Goal: Task Accomplishment & Management: Use online tool/utility

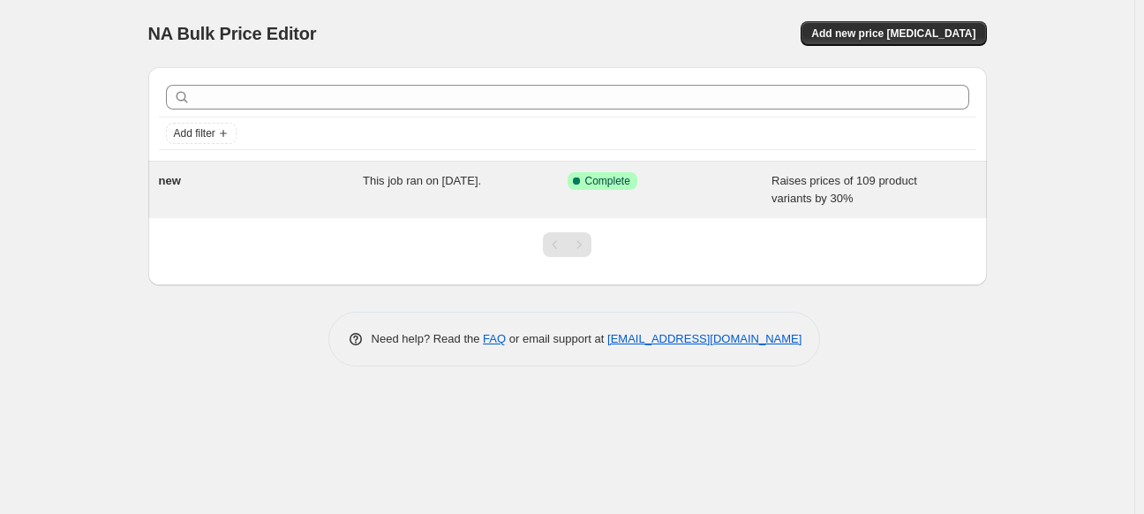
click at [668, 199] on div "Success Complete Complete" at bounding box center [669, 189] width 205 height 35
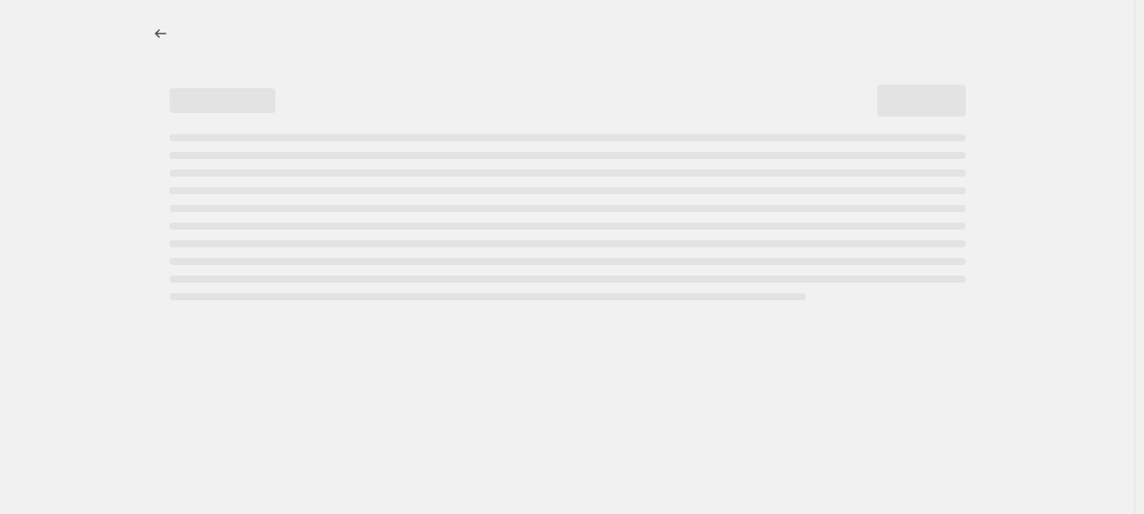
select select "percentage"
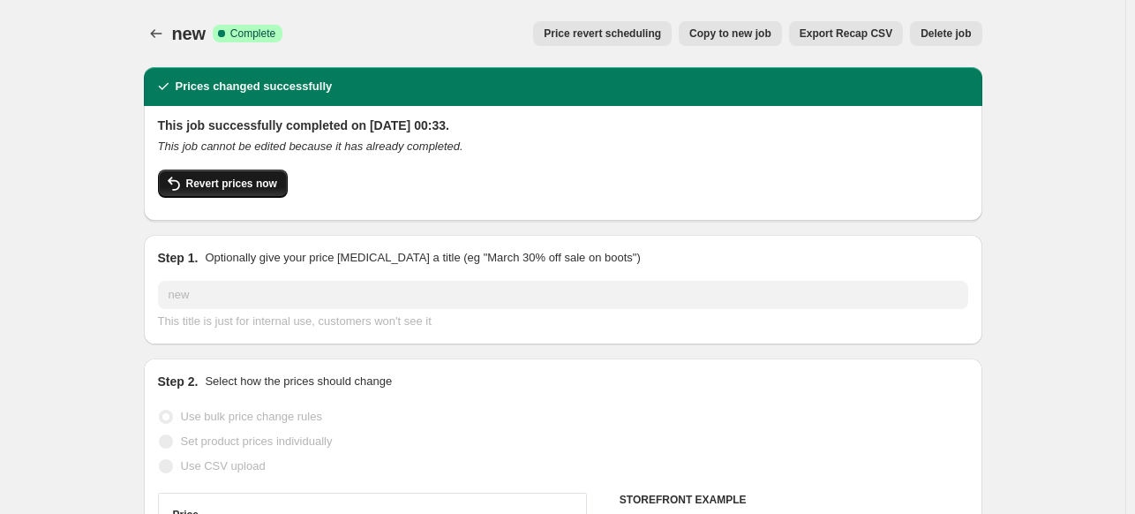
click at [221, 175] on button "Revert prices now" at bounding box center [223, 183] width 130 height 28
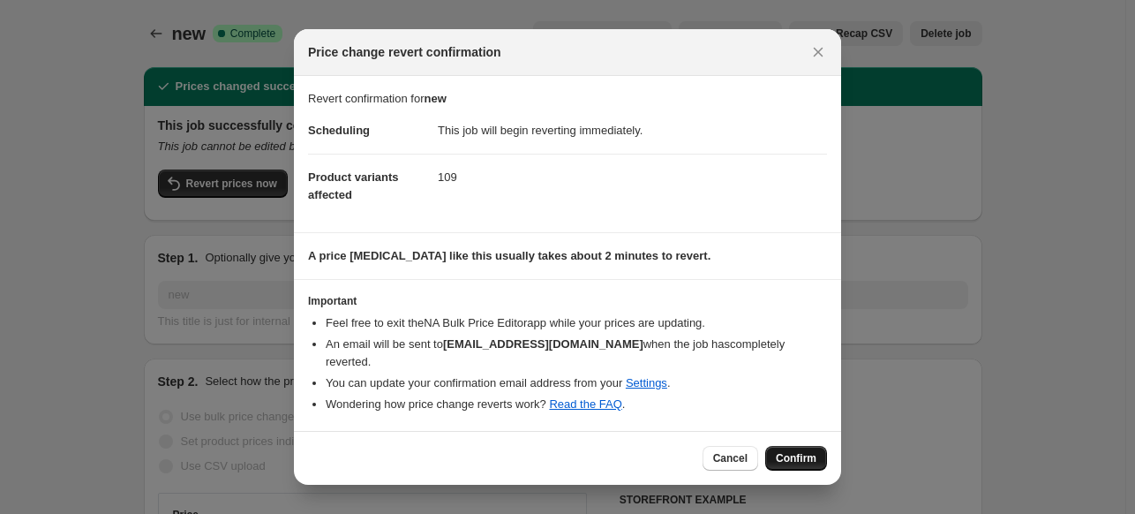
click at [788, 454] on span "Confirm" at bounding box center [796, 458] width 41 height 14
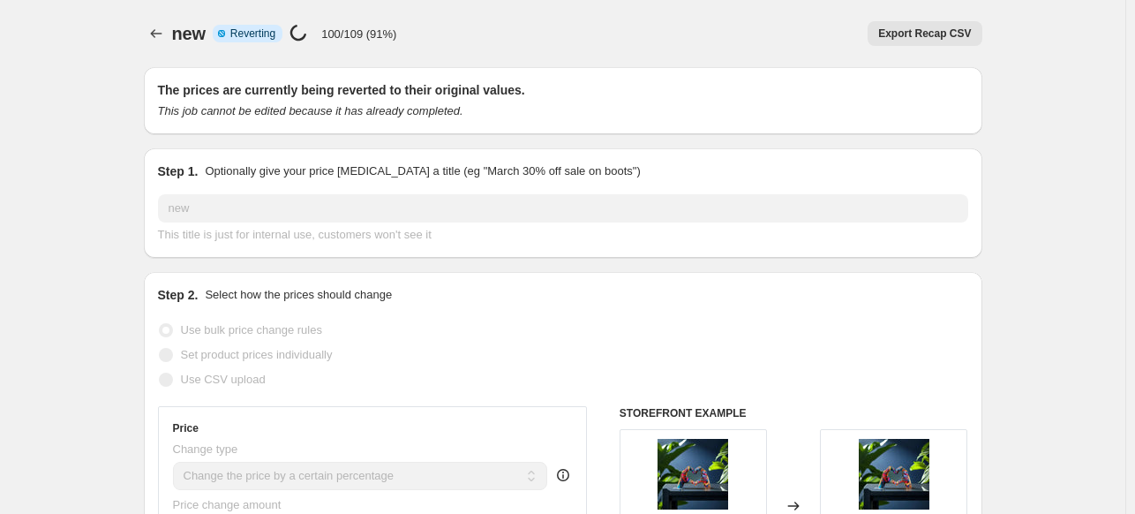
select select "percentage"
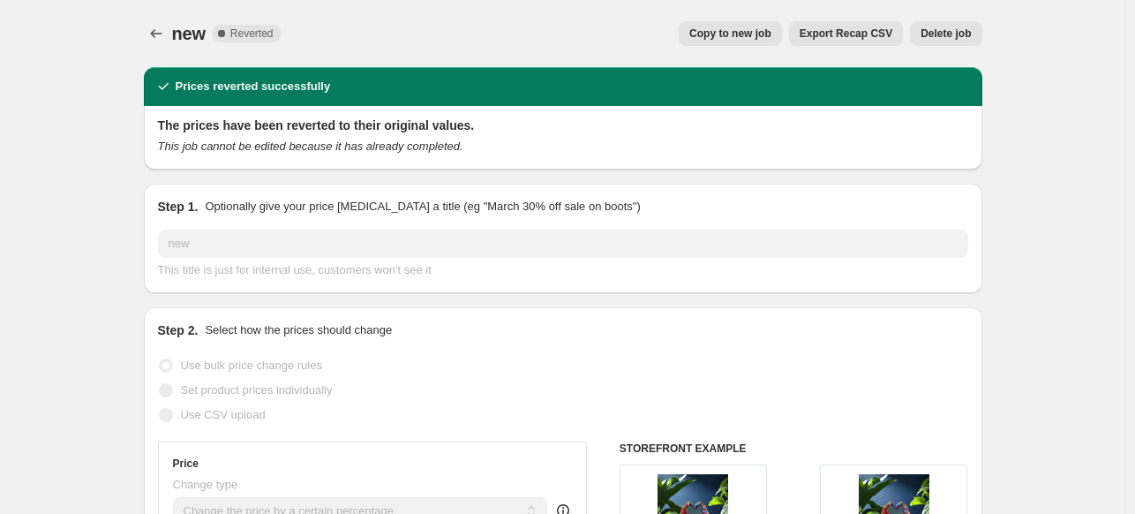
click at [742, 35] on span "Copy to new job" at bounding box center [730, 33] width 82 height 14
select select "percentage"
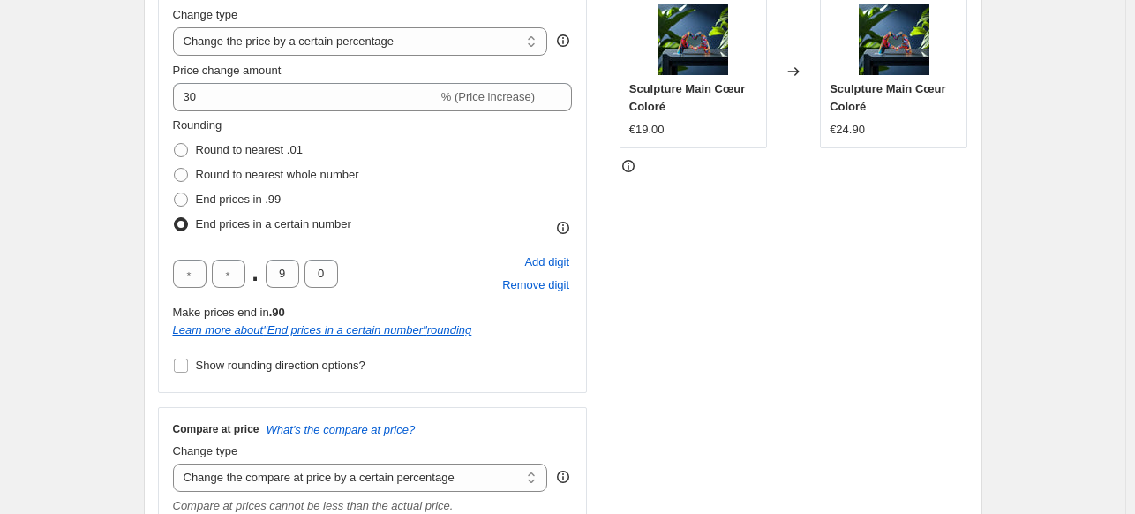
scroll to position [88, 0]
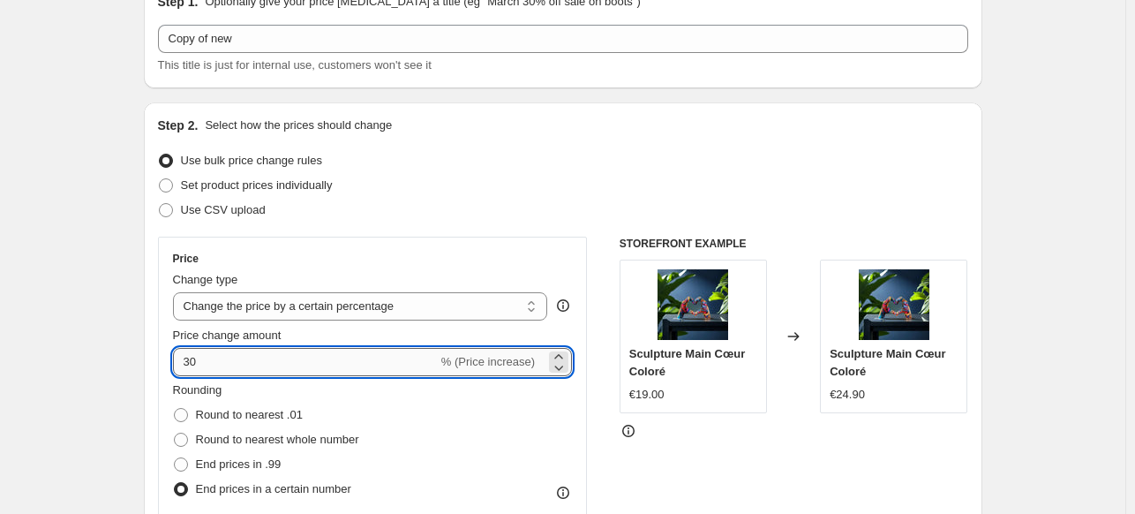
click at [227, 357] on input "30" at bounding box center [305, 362] width 265 height 28
type input "3"
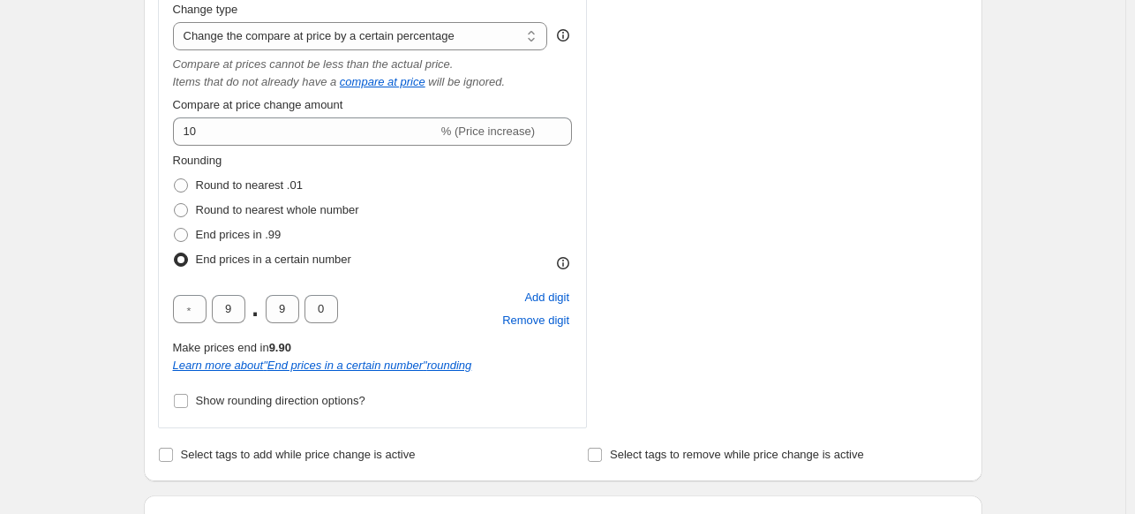
scroll to position [1235, 0]
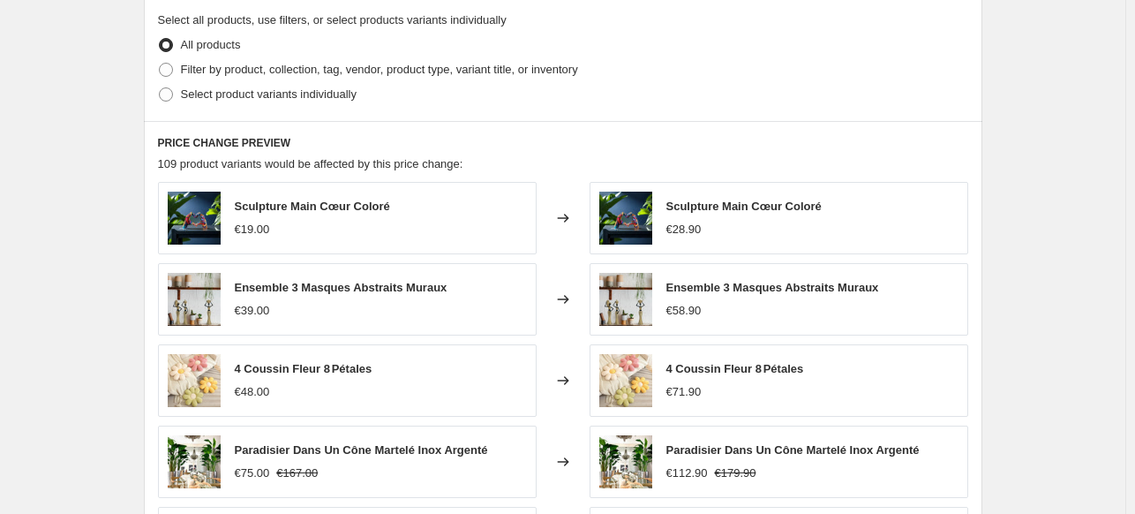
scroll to position [1588, 0]
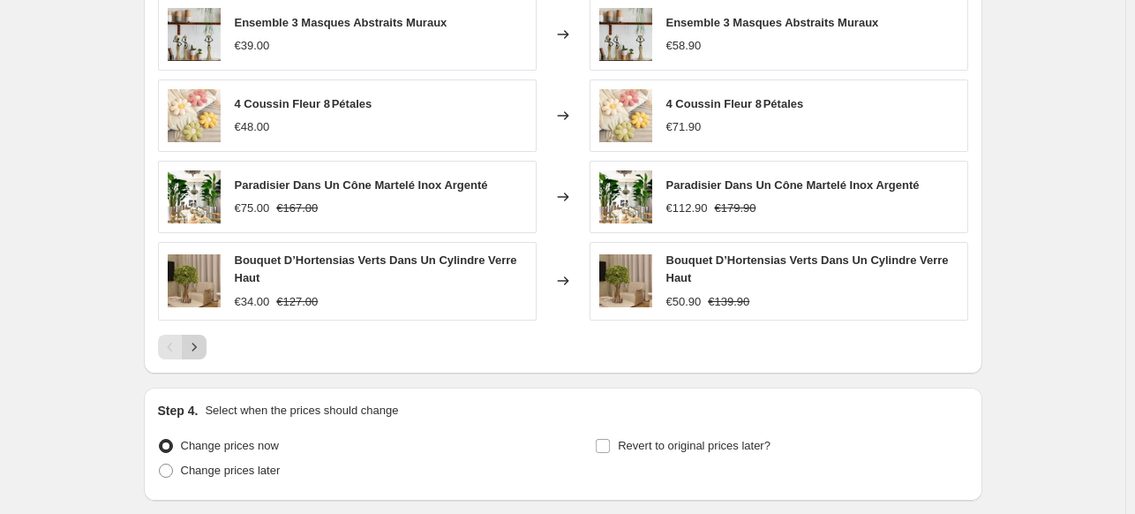
click at [194, 346] on icon "Next" at bounding box center [194, 347] width 18 height 18
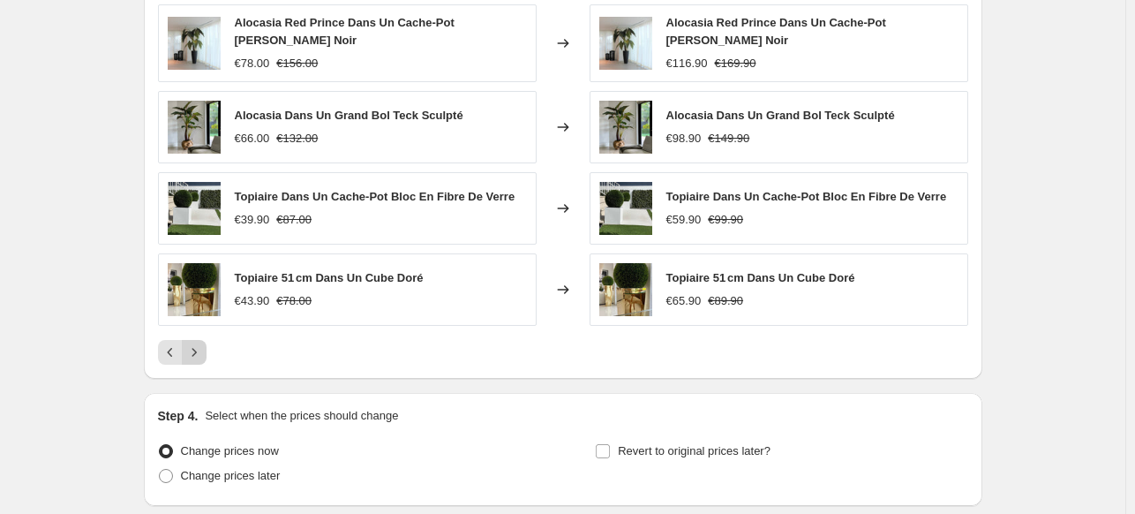
click at [194, 346] on icon "Next" at bounding box center [194, 352] width 18 height 18
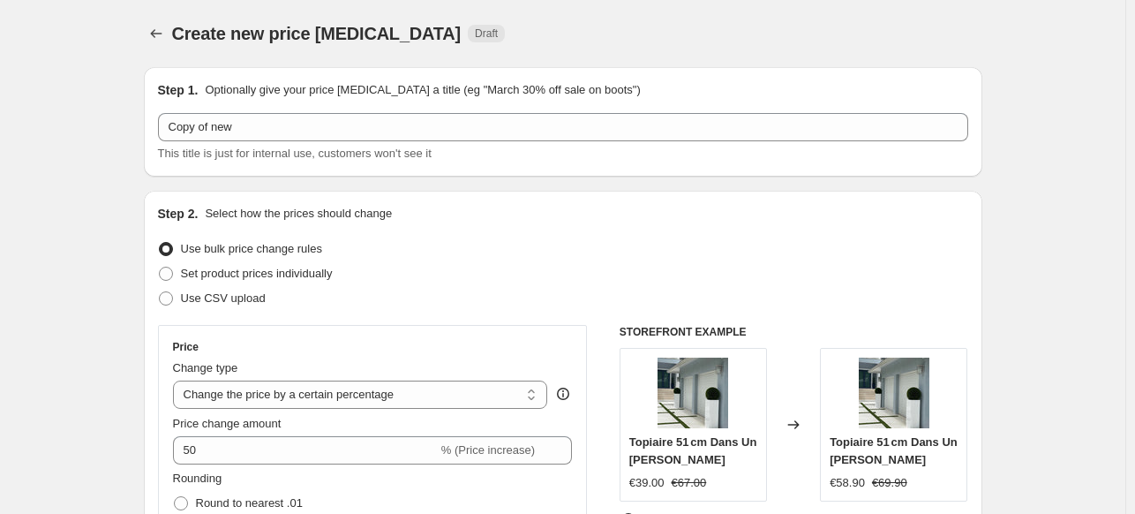
scroll to position [353, 0]
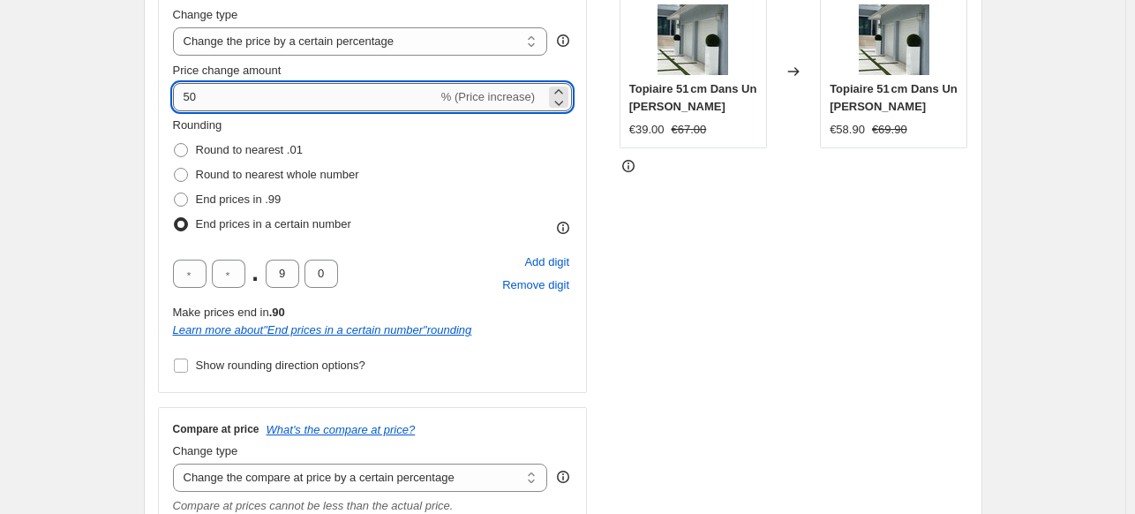
click at [231, 104] on input "50" at bounding box center [305, 97] width 265 height 28
type input "5"
type input "100"
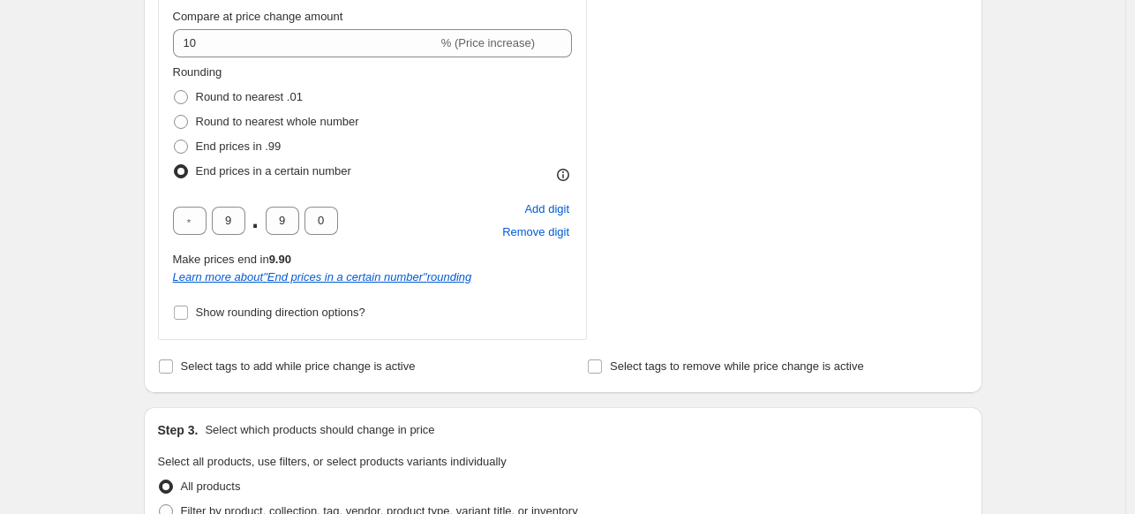
scroll to position [706, 0]
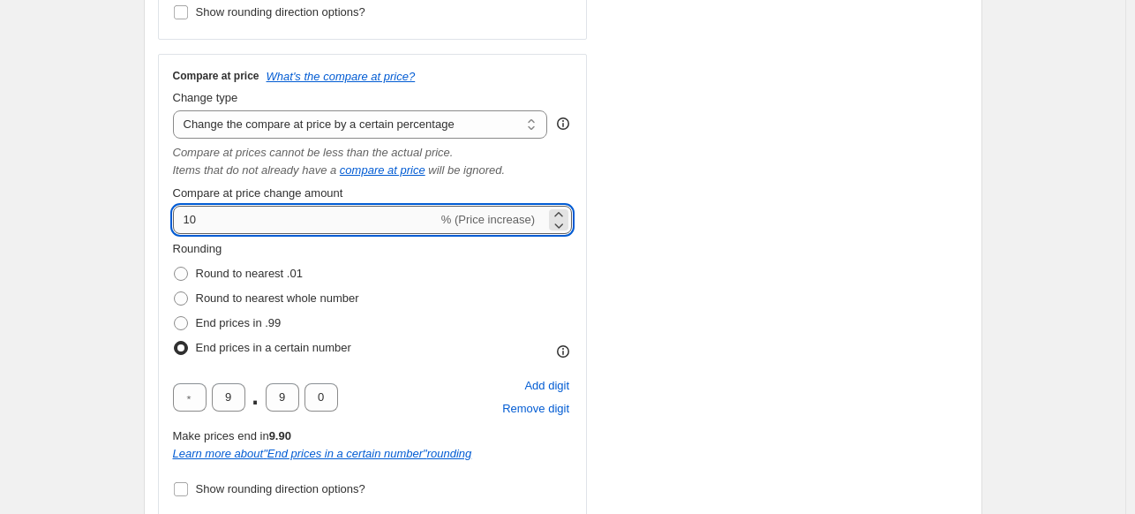
click at [250, 225] on input "10" at bounding box center [305, 220] width 265 height 28
type input "1"
type input "100"
click at [1054, 249] on div "Create new price [MEDICAL_DATA]. This page is ready Create new price [MEDICAL_D…" at bounding box center [562, 414] width 1125 height 2240
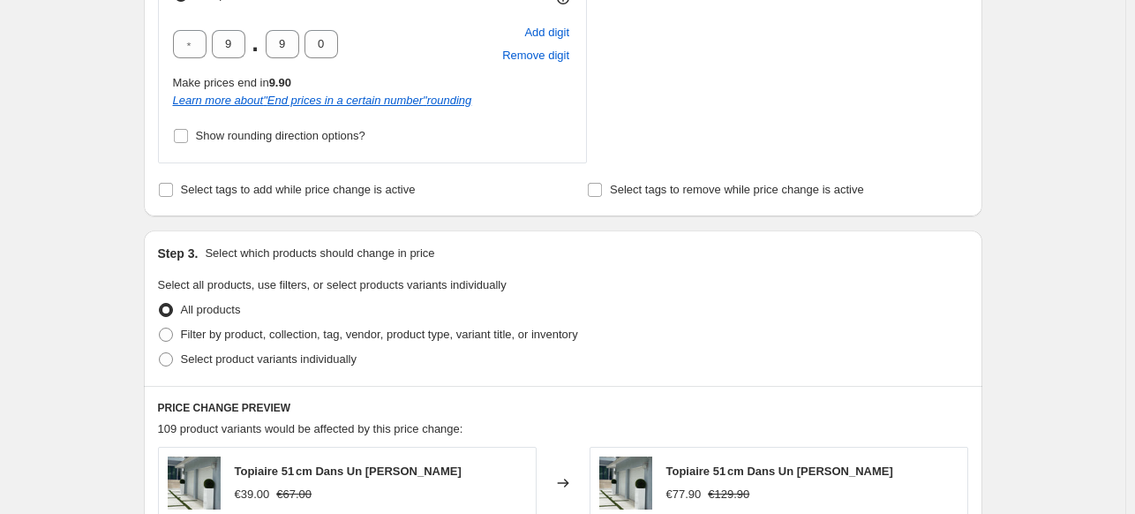
scroll to position [1500, 0]
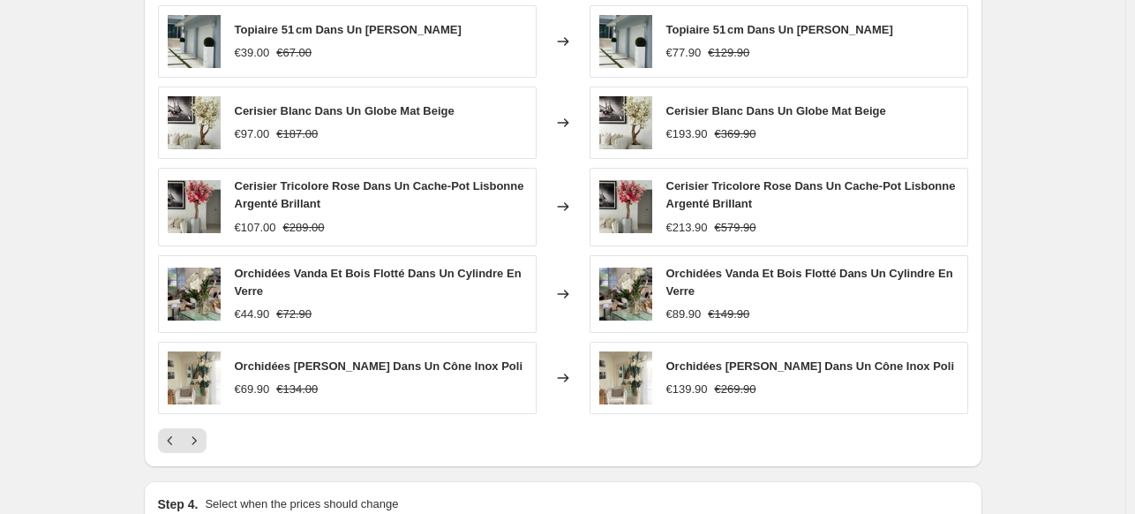
click at [193, 440] on icon "Next" at bounding box center [194, 440] width 18 height 18
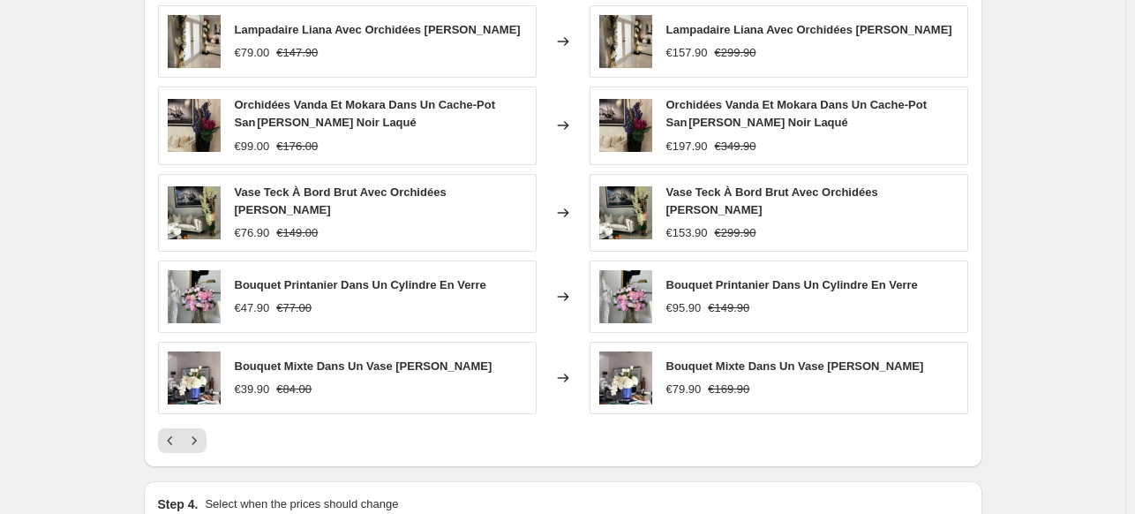
click at [193, 440] on icon "Next" at bounding box center [194, 440] width 18 height 18
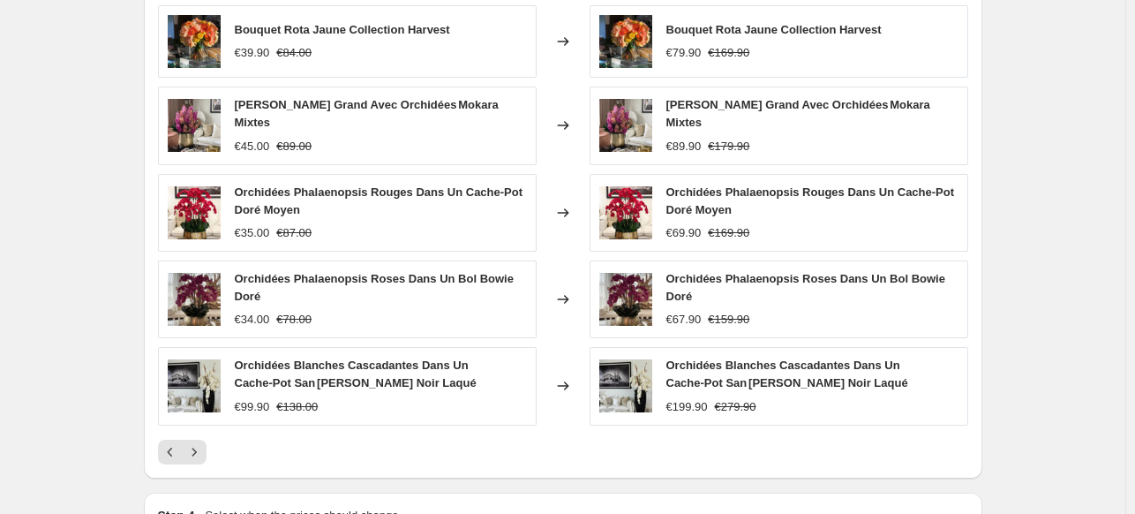
click at [193, 443] on icon "Next" at bounding box center [194, 452] width 18 height 18
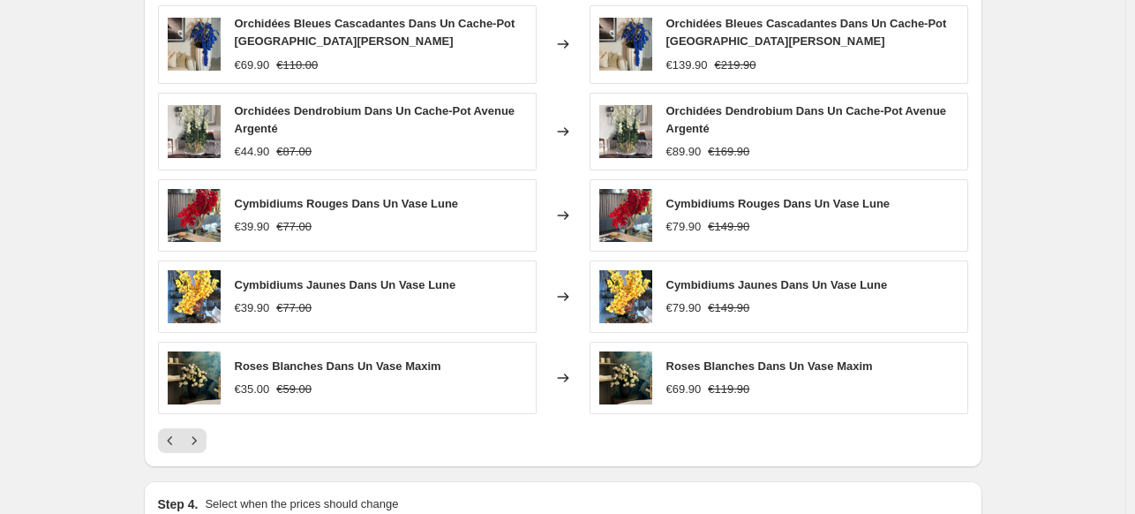
click at [193, 440] on icon "Next" at bounding box center [194, 440] width 18 height 18
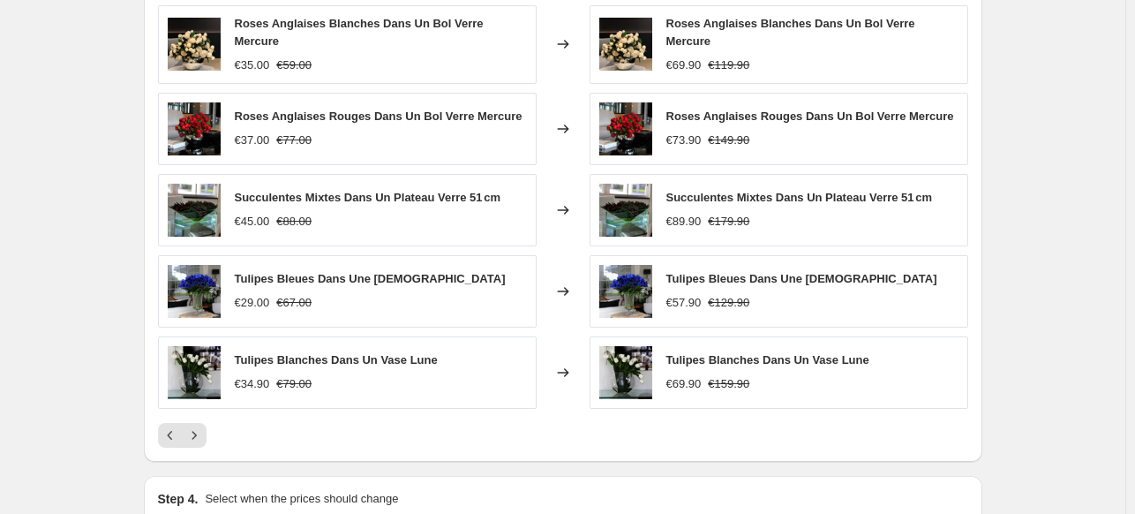
click at [193, 440] on div "PRICE CHANGE PREVIEW 109 product variants would be affected by this price chang…" at bounding box center [563, 202] width 838 height 517
click at [198, 432] on icon "Next" at bounding box center [194, 435] width 18 height 18
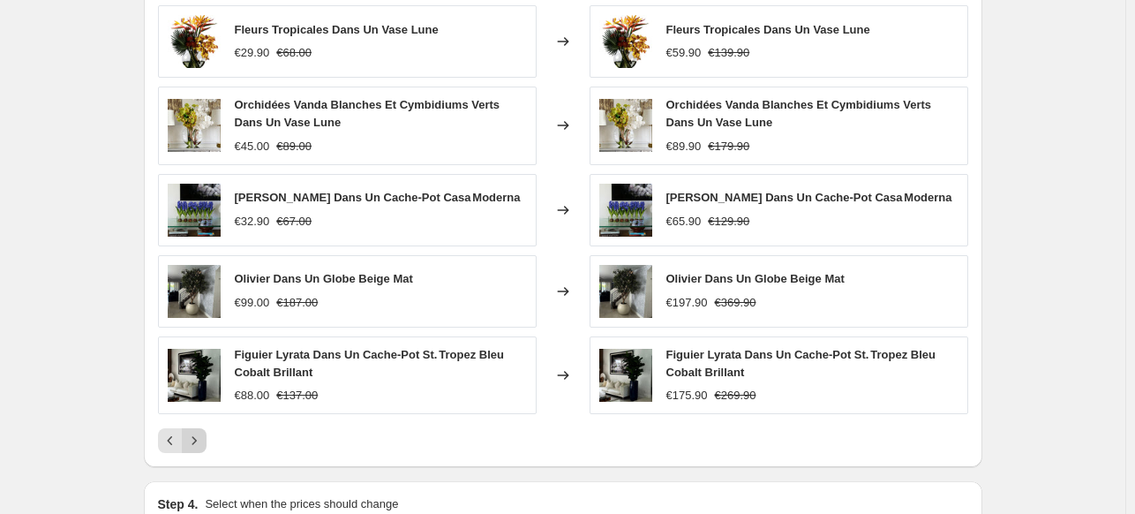
click at [198, 431] on icon "Next" at bounding box center [194, 440] width 18 height 18
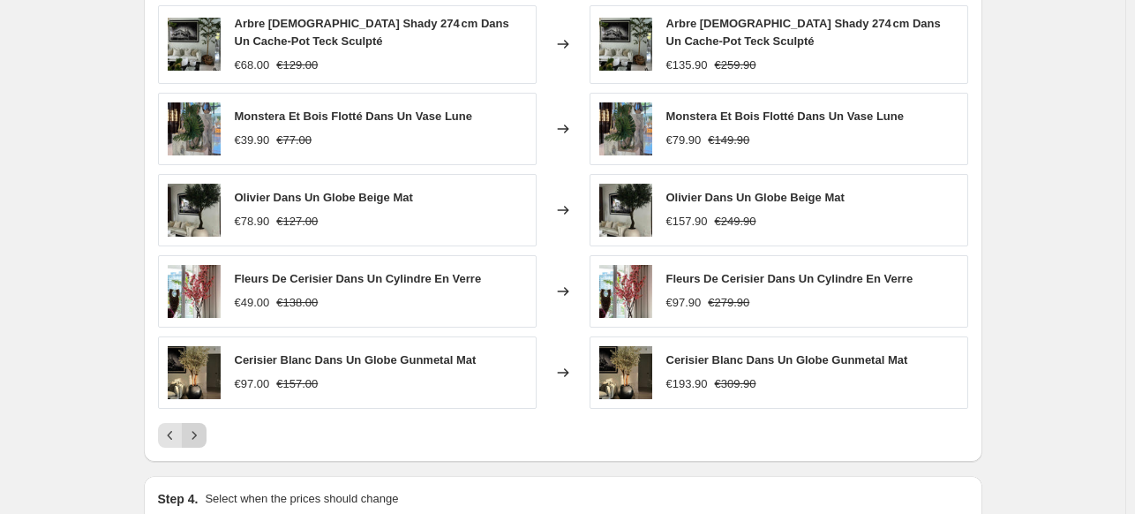
click at [196, 431] on icon "Next" at bounding box center [193, 435] width 4 height 8
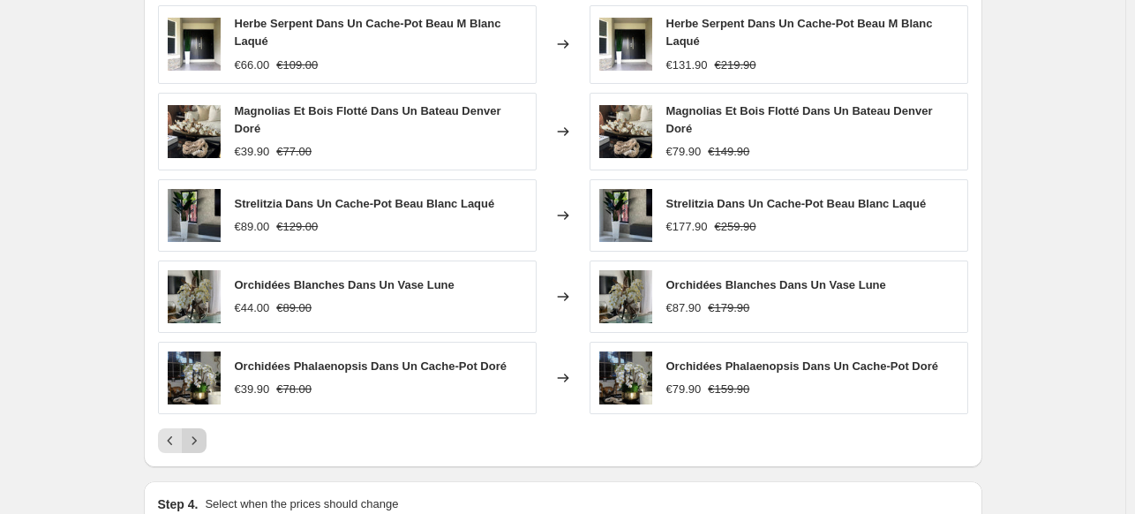
click at [196, 436] on icon "Next" at bounding box center [193, 440] width 4 height 8
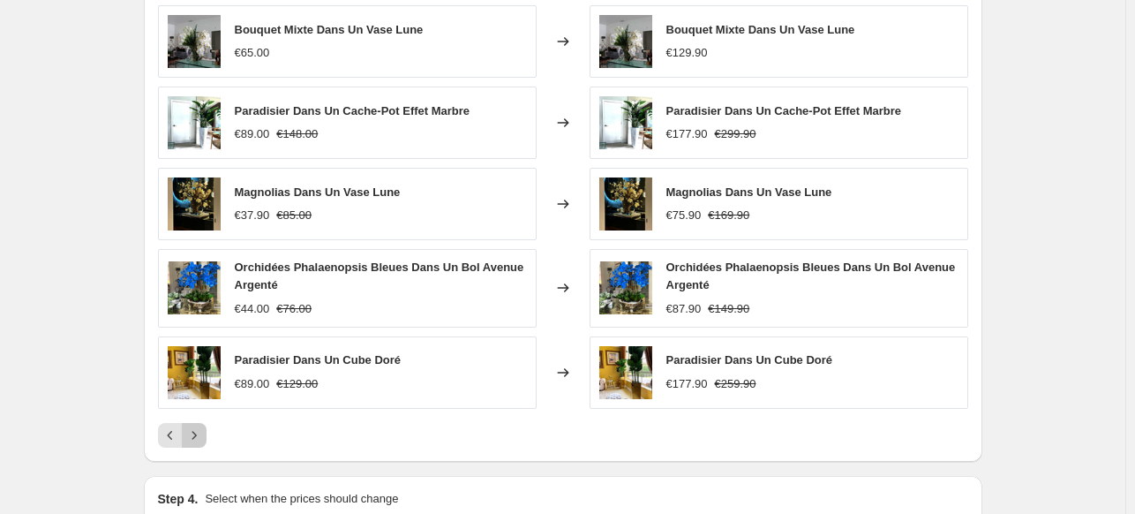
click at [196, 431] on icon "Next" at bounding box center [193, 435] width 4 height 8
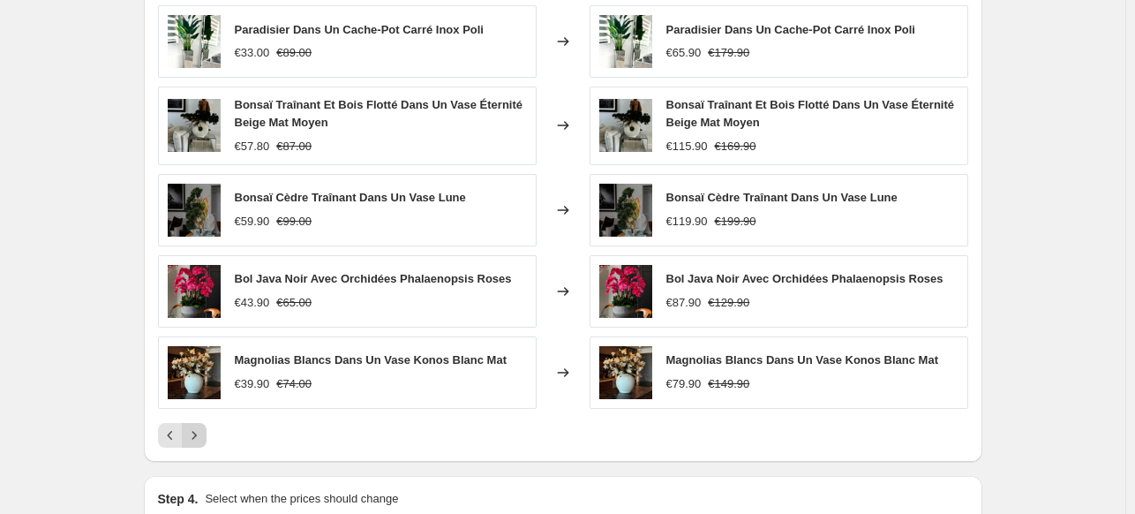
click at [196, 431] on icon "Next" at bounding box center [193, 435] width 4 height 8
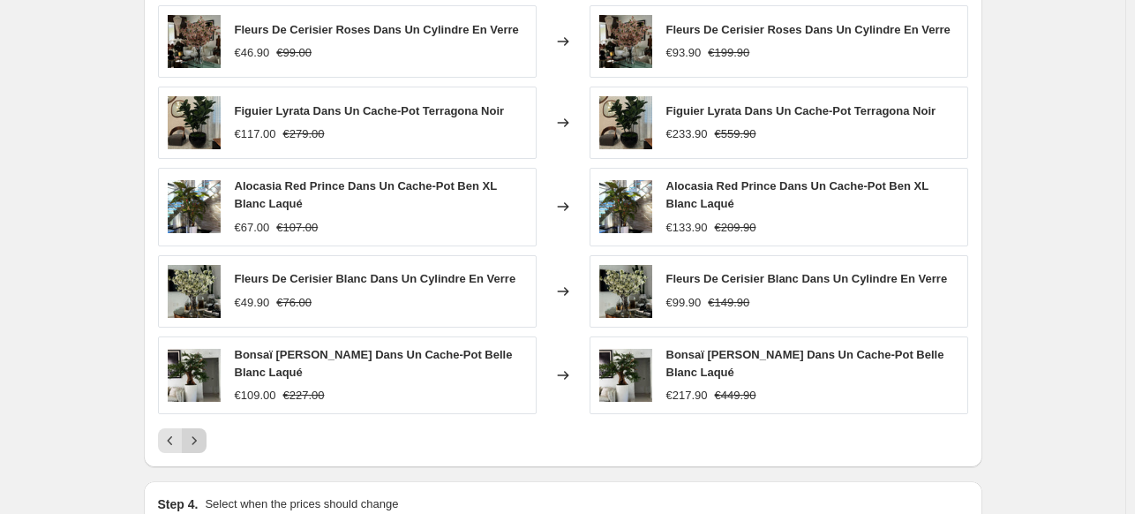
click at [198, 431] on icon "Next" at bounding box center [194, 440] width 18 height 18
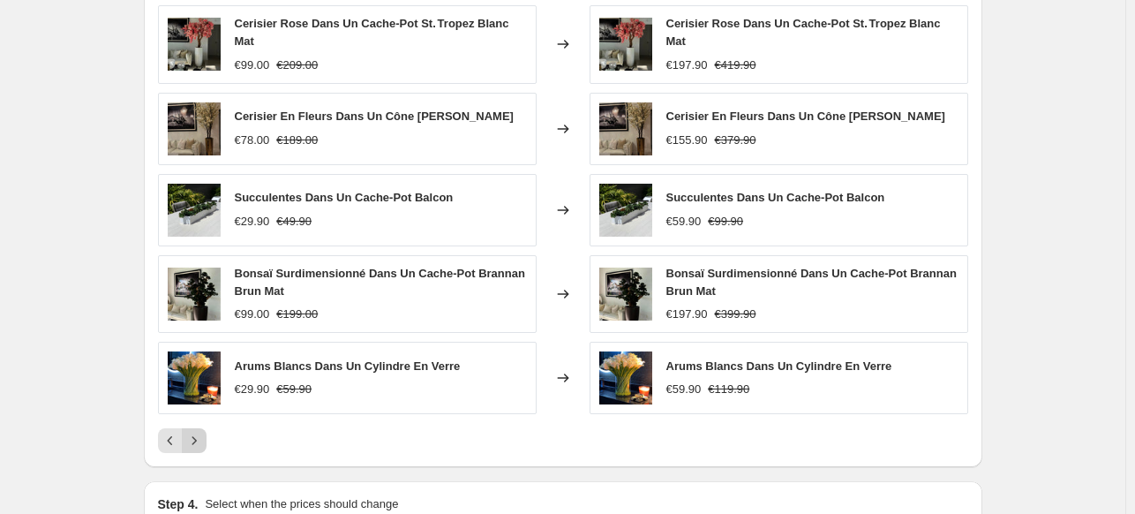
click at [196, 436] on icon "Next" at bounding box center [193, 440] width 4 height 8
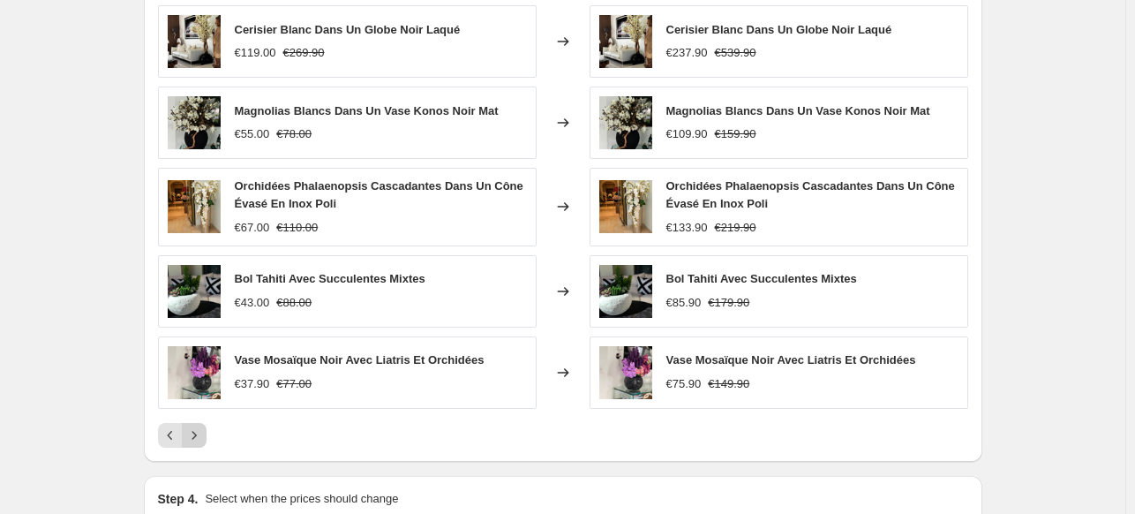
click at [196, 431] on icon "Next" at bounding box center [193, 435] width 4 height 8
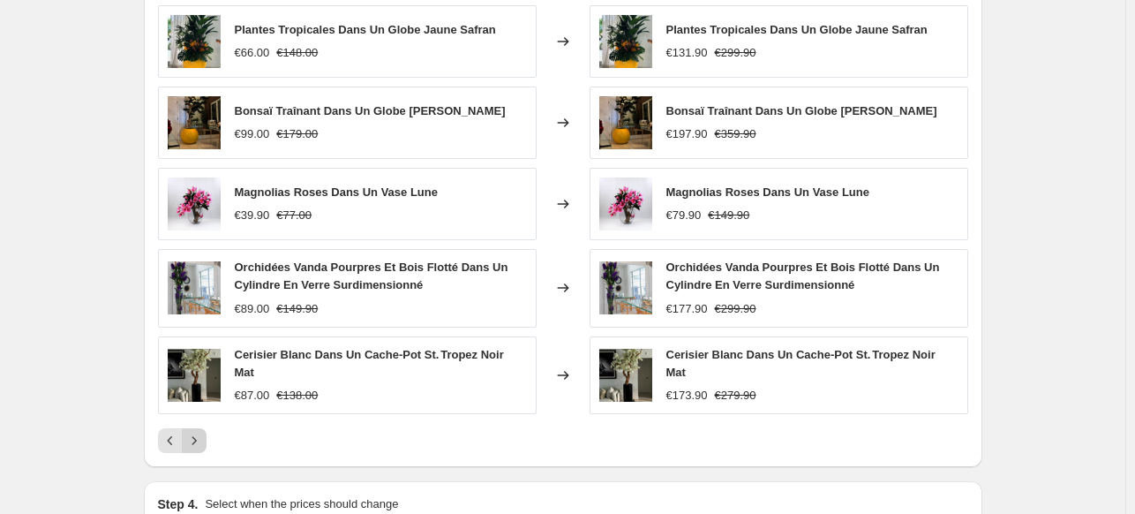
click at [196, 436] on icon "Next" at bounding box center [193, 440] width 4 height 8
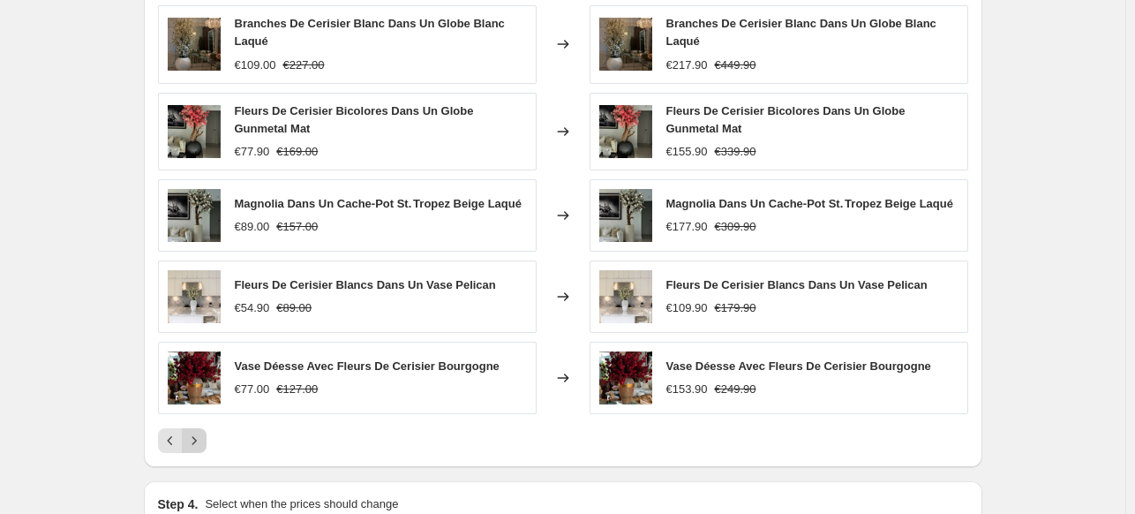
click at [198, 431] on icon "Next" at bounding box center [194, 440] width 18 height 18
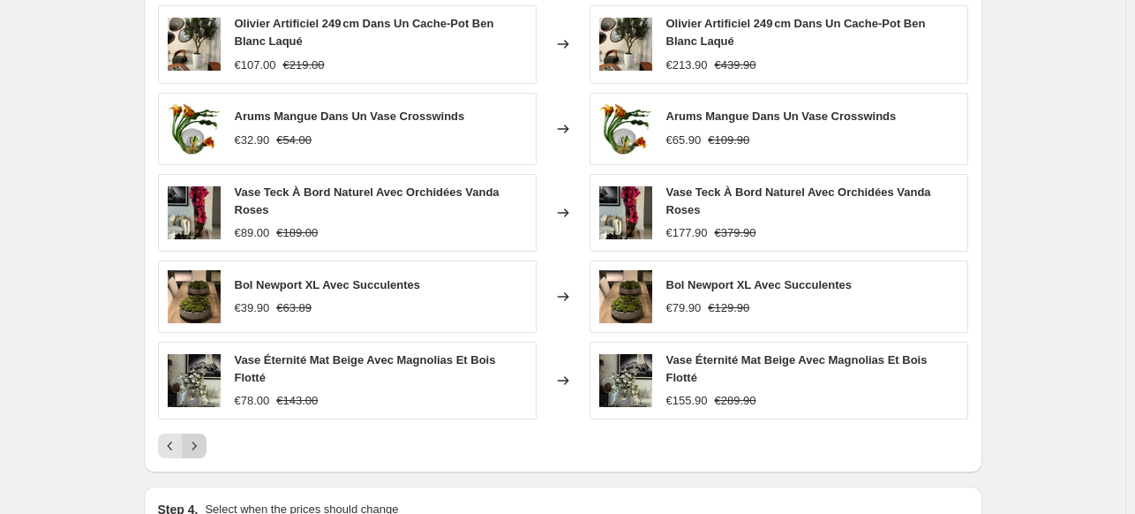
click at [196, 442] on icon "Next" at bounding box center [193, 446] width 4 height 8
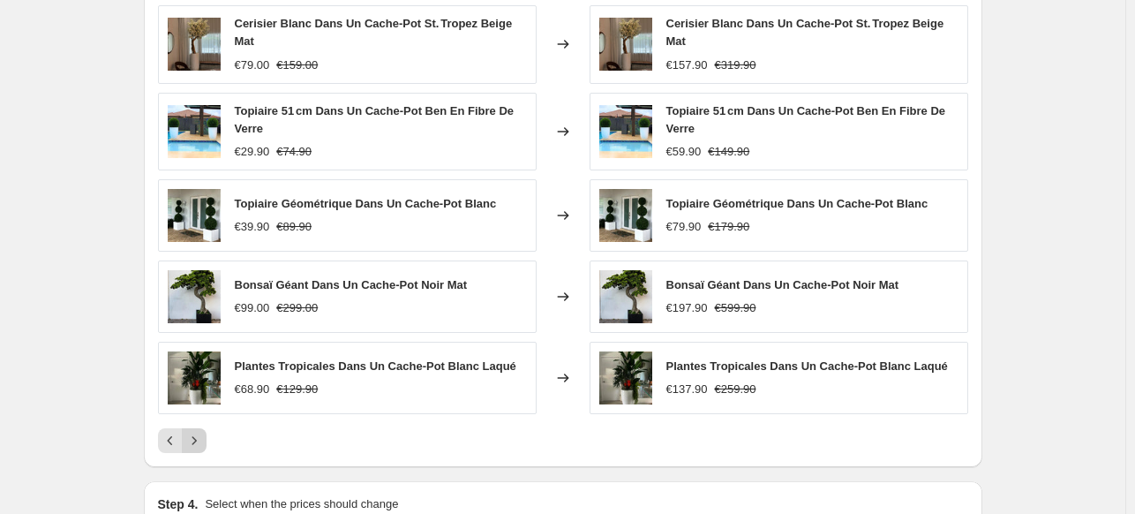
click at [196, 436] on icon "Next" at bounding box center [193, 440] width 4 height 8
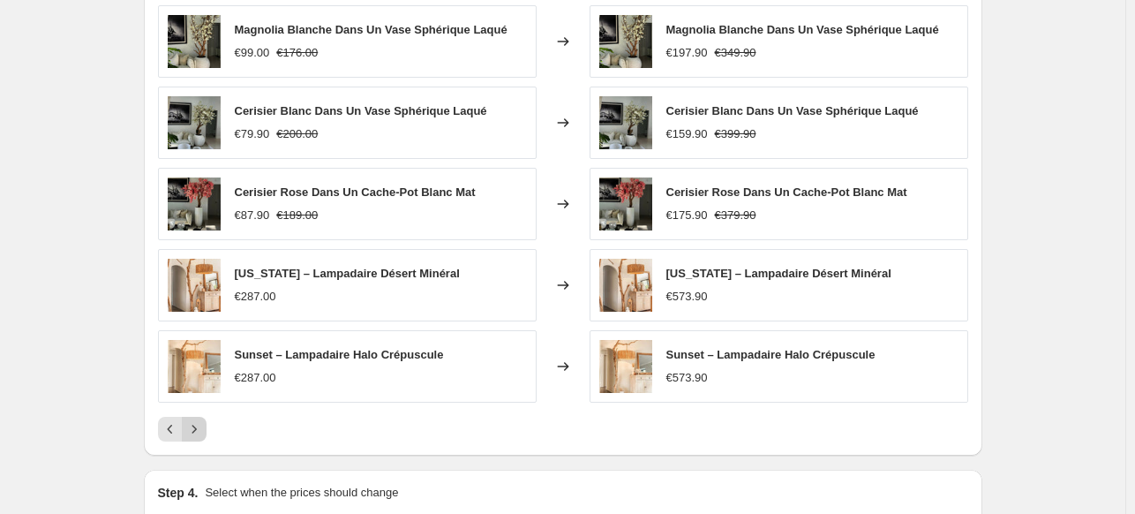
click at [198, 431] on icon "Next" at bounding box center [194, 429] width 18 height 18
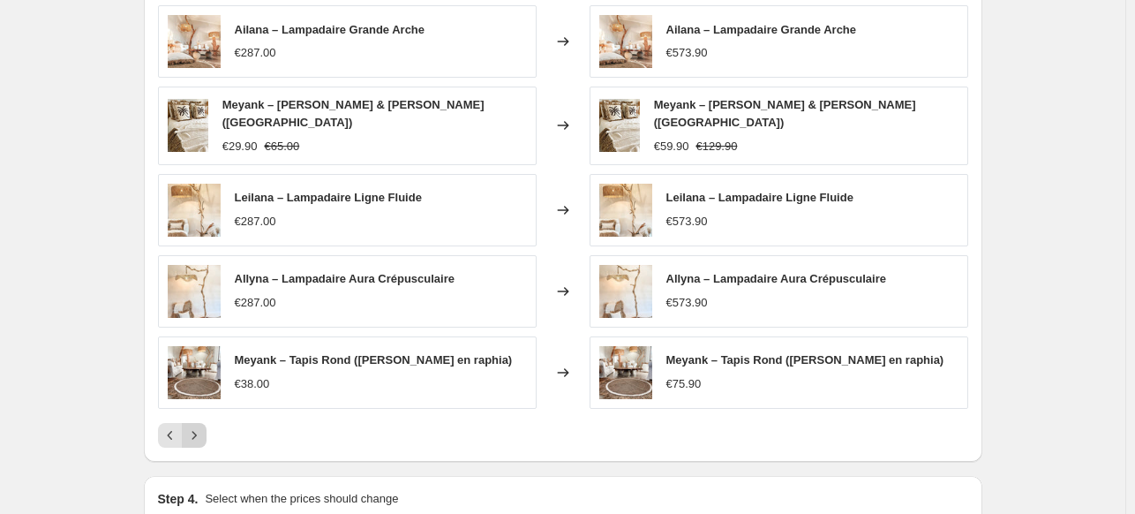
click at [198, 431] on icon "Next" at bounding box center [194, 435] width 18 height 18
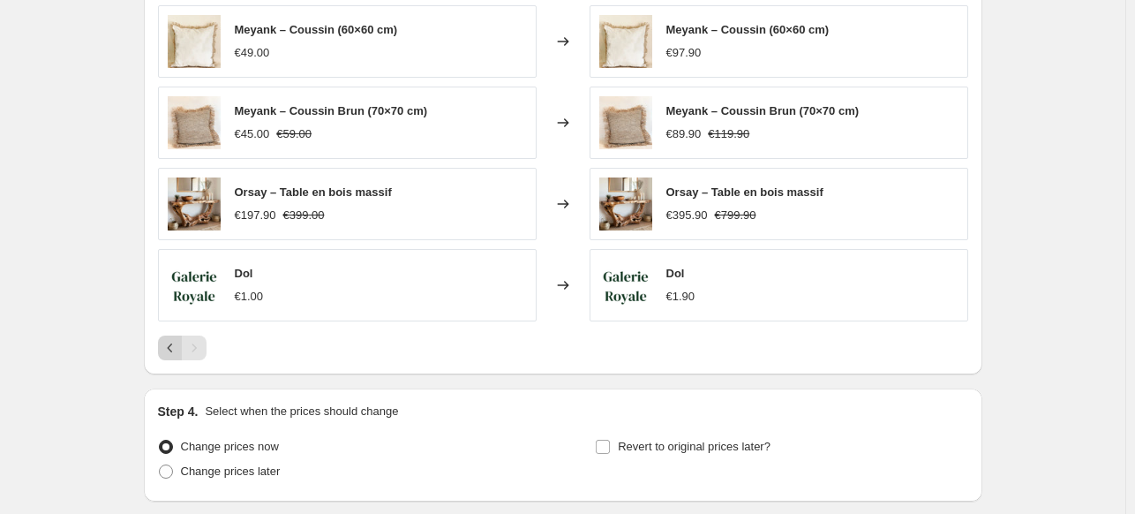
click at [168, 353] on icon "Previous" at bounding box center [170, 348] width 18 height 18
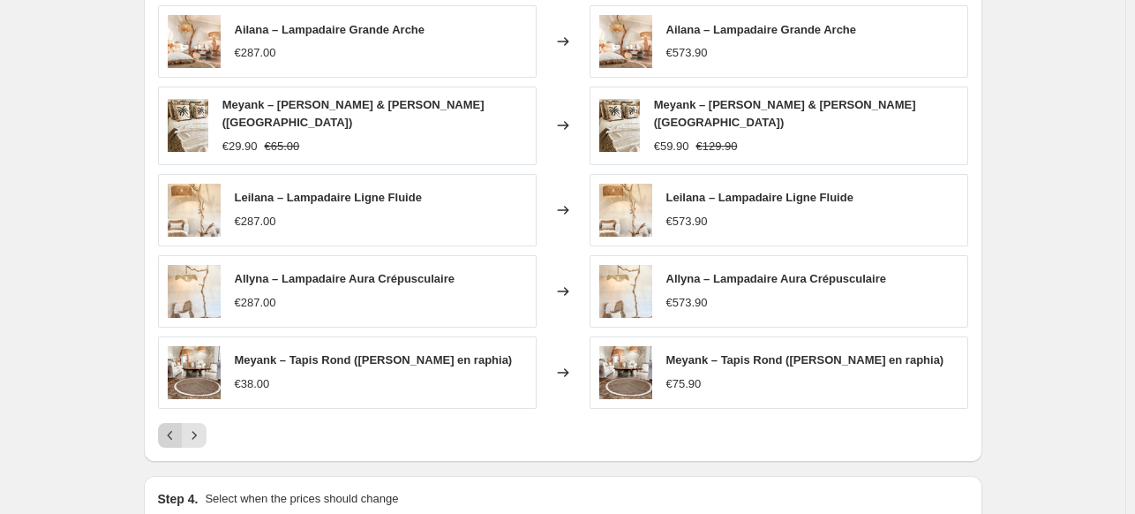
click at [176, 426] on icon "Previous" at bounding box center [170, 435] width 18 height 18
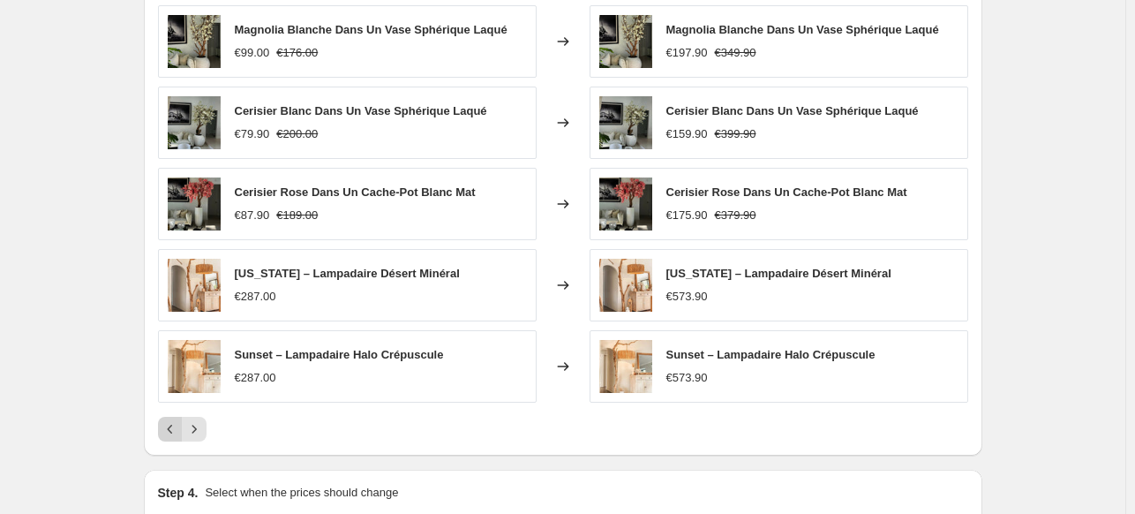
click at [176, 423] on icon "Previous" at bounding box center [170, 429] width 18 height 18
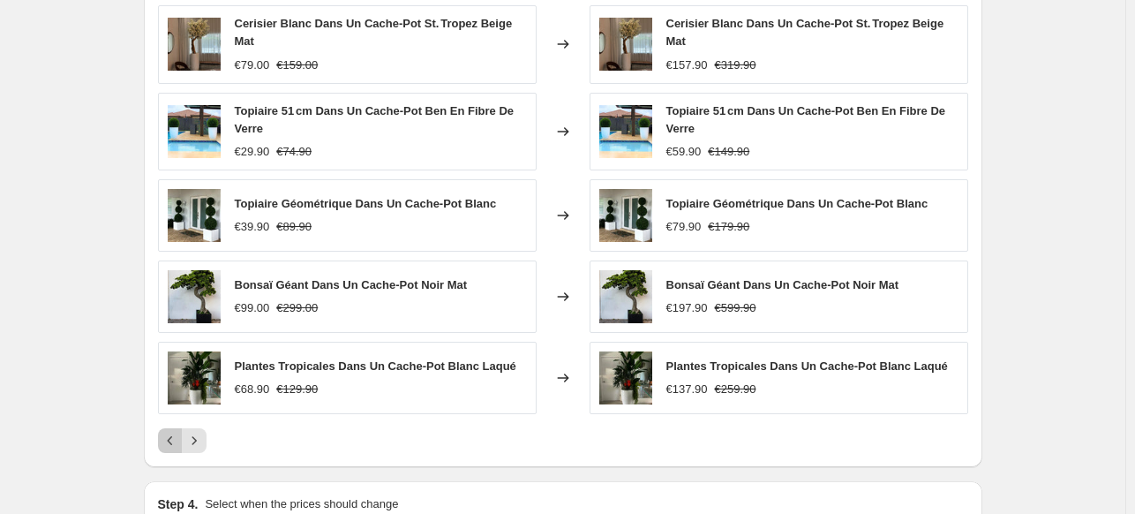
click at [176, 428] on button "Previous" at bounding box center [170, 440] width 25 height 25
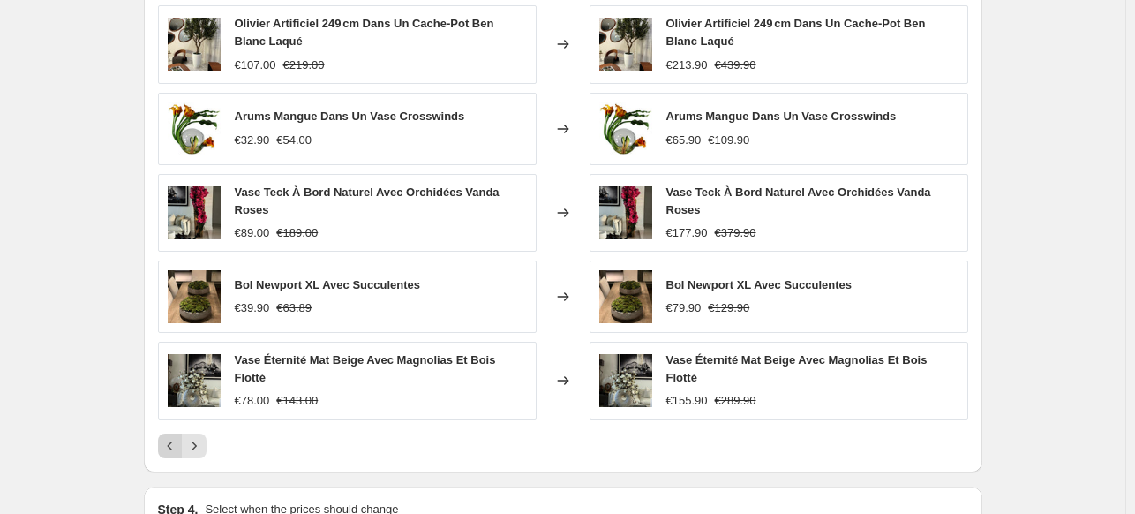
click at [176, 433] on button "Previous" at bounding box center [170, 445] width 25 height 25
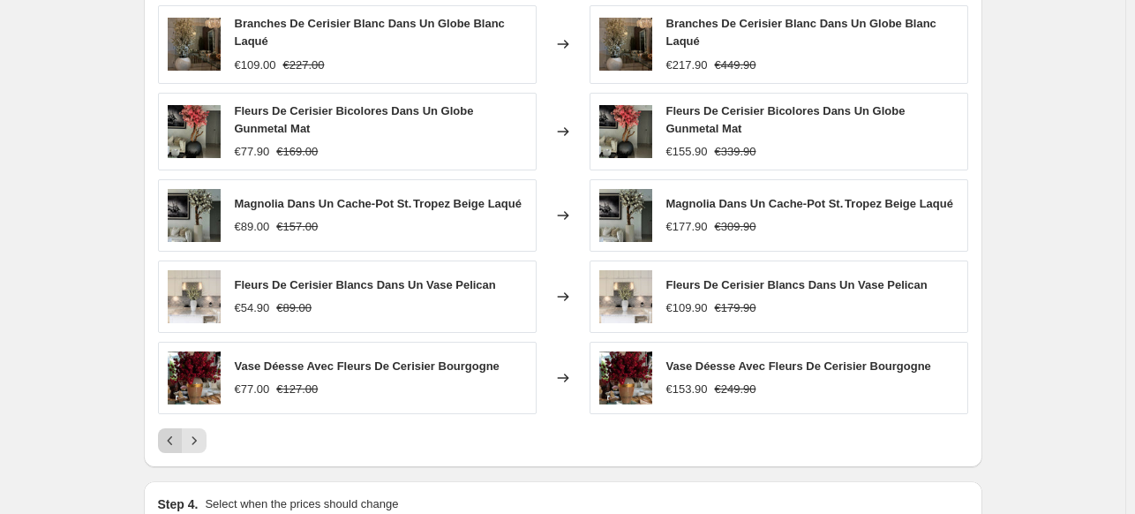
click at [173, 438] on icon "Previous" at bounding box center [170, 440] width 18 height 18
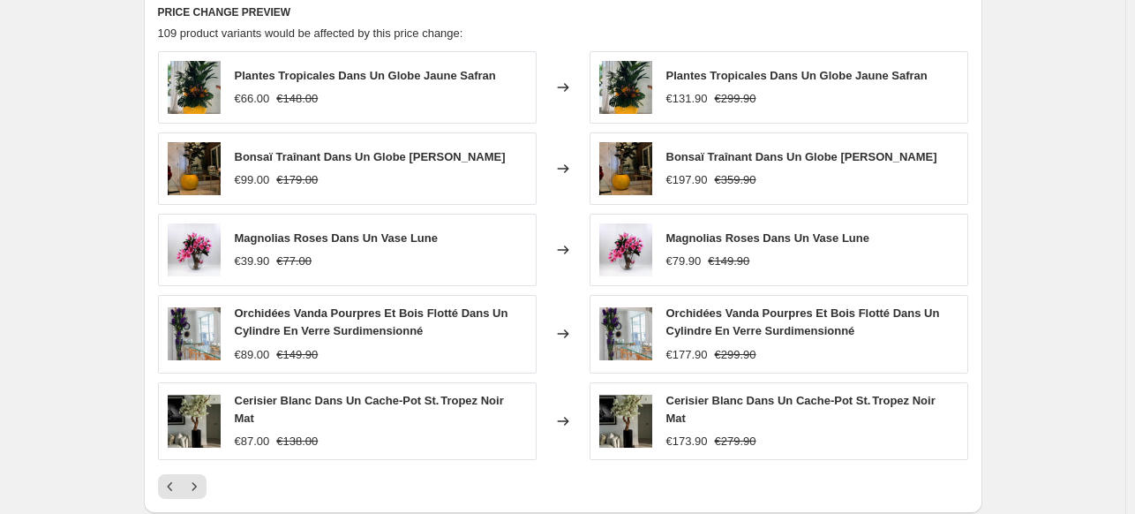
scroll to position [1719, 0]
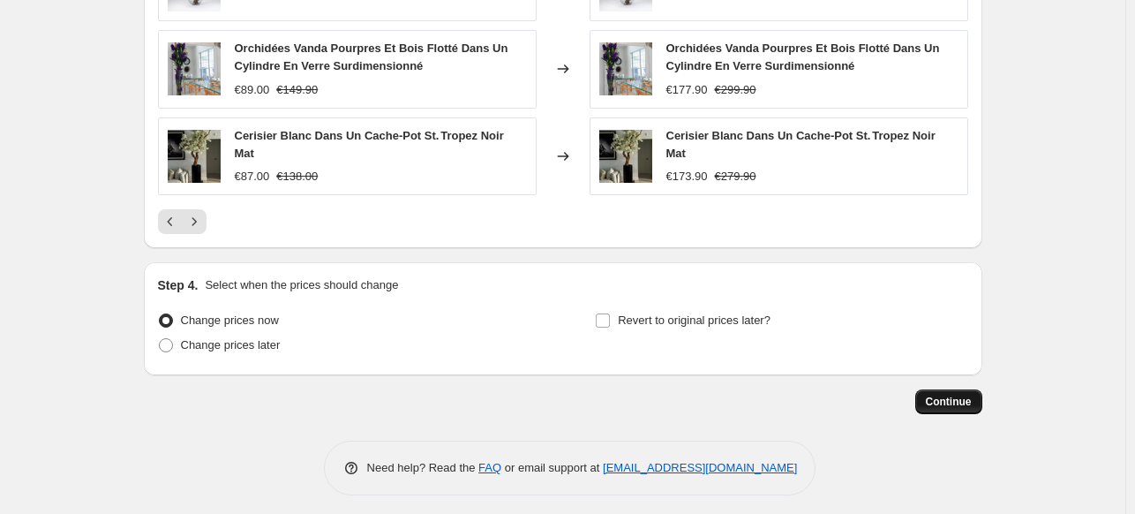
click at [966, 399] on span "Continue" at bounding box center [949, 401] width 46 height 14
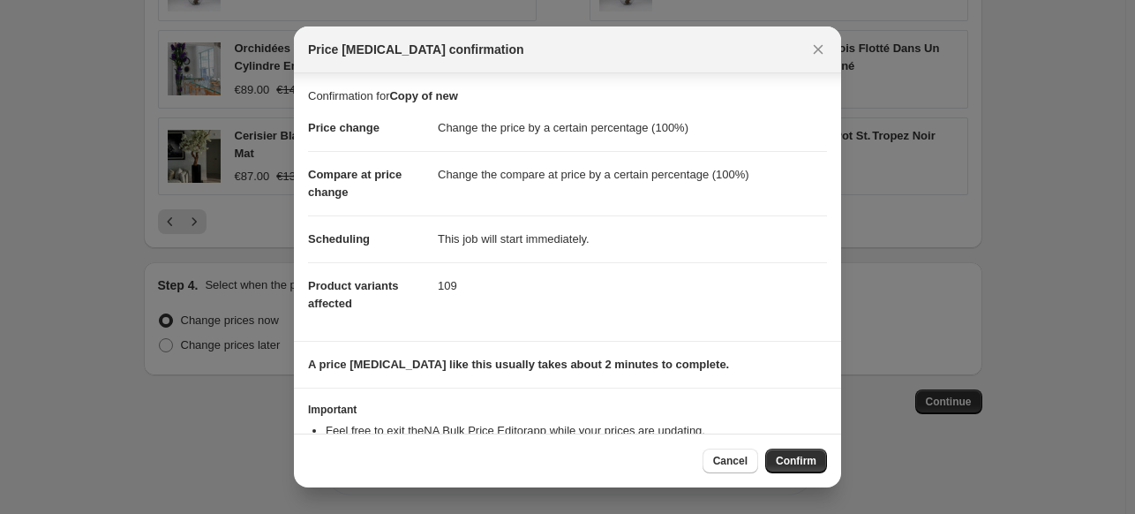
scroll to position [64, 0]
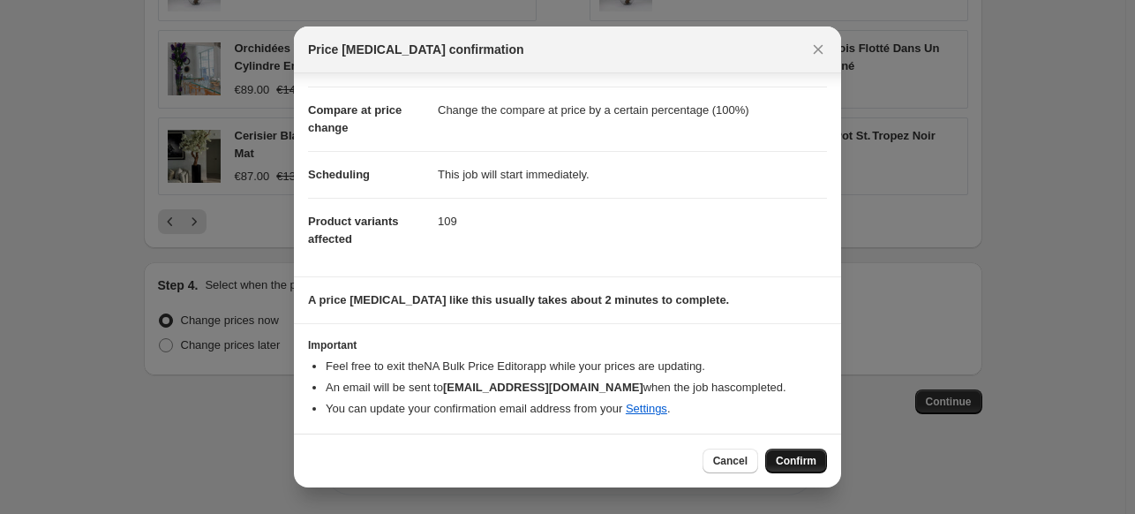
click at [799, 459] on span "Confirm" at bounding box center [796, 461] width 41 height 14
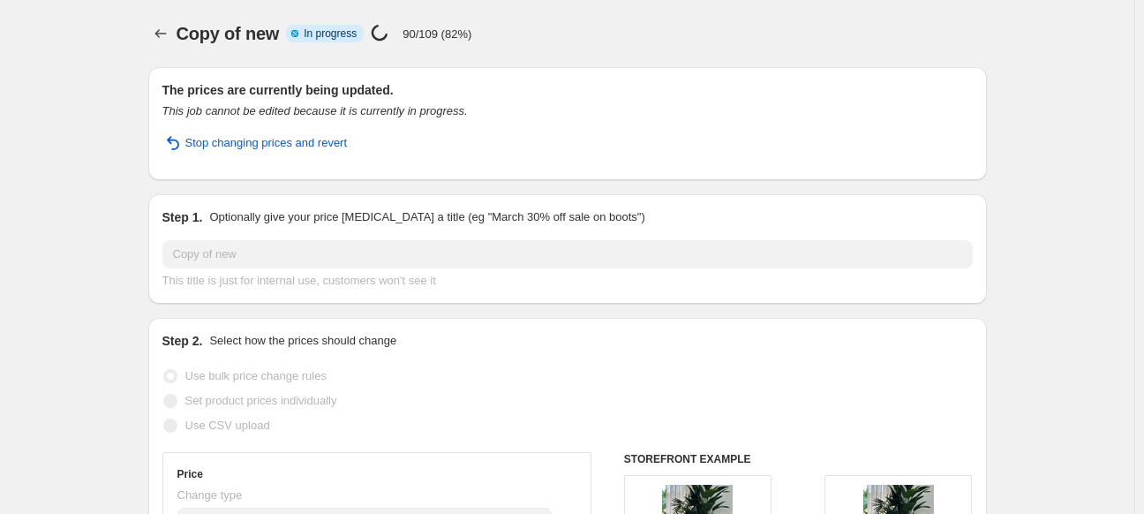
select select "percentage"
